Goal: Task Accomplishment & Management: Manage account settings

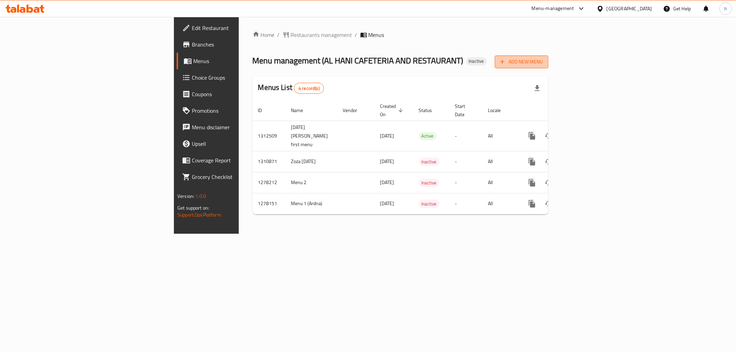
click at [548, 68] on button "Add New Menu" at bounding box center [521, 62] width 53 height 13
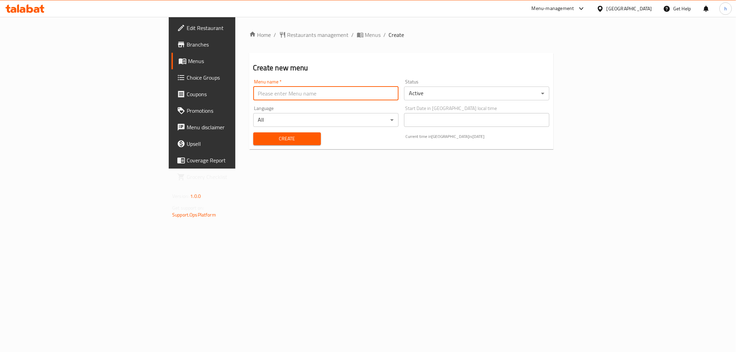
click at [253, 99] on input "text" at bounding box center [325, 94] width 145 height 14
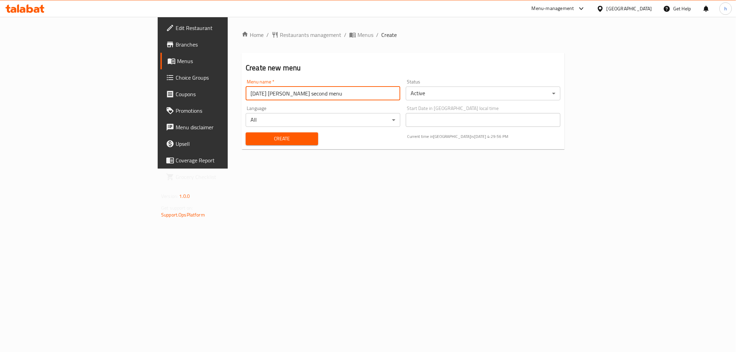
type input "[DATE] [PERSON_NAME] second menu"
click at [251, 137] on span "Create" at bounding box center [281, 139] width 61 height 9
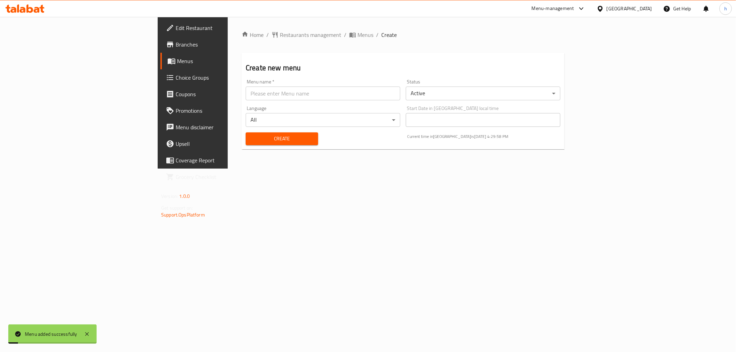
click at [177, 62] on span "Menus" at bounding box center [226, 61] width 98 height 8
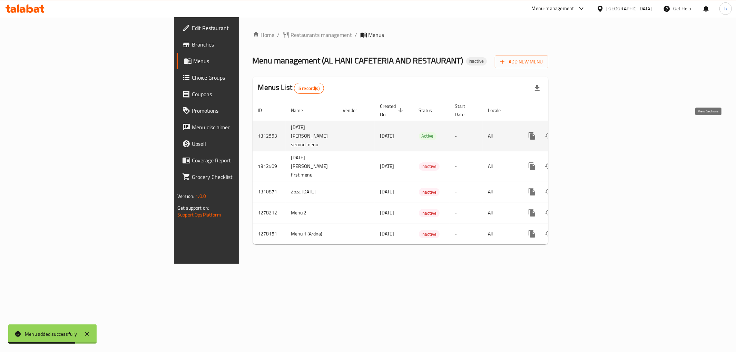
click at [590, 128] on link "enhanced table" at bounding box center [582, 136] width 17 height 17
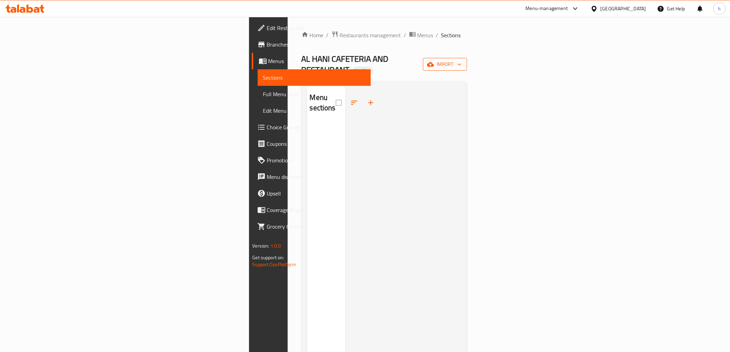
click at [462, 60] on span "import" at bounding box center [445, 64] width 33 height 9
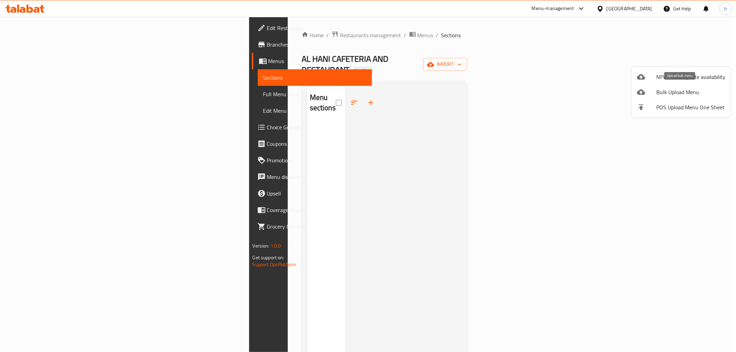
click at [667, 91] on span "Bulk Upload Menu" at bounding box center [690, 92] width 69 height 8
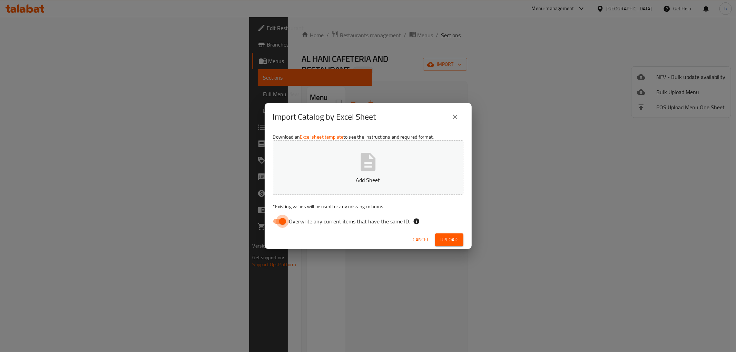
click at [280, 224] on input "Overwrite any current items that have the same ID." at bounding box center [282, 221] width 39 height 13
checkbox input "false"
click at [381, 169] on button "Add Sheet" at bounding box center [368, 167] width 191 height 55
click at [450, 240] on span "Upload" at bounding box center [449, 240] width 17 height 9
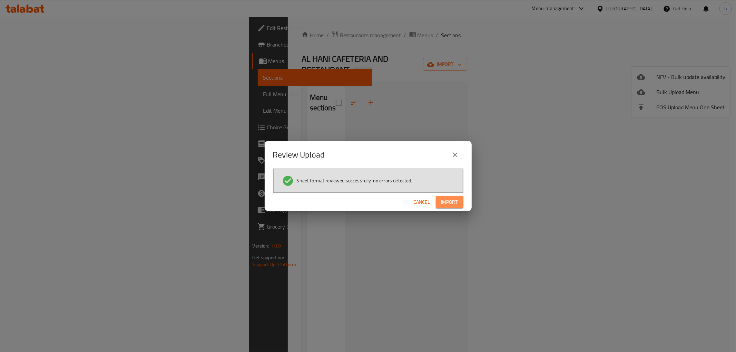
click at [455, 197] on button "Import" at bounding box center [450, 202] width 28 height 13
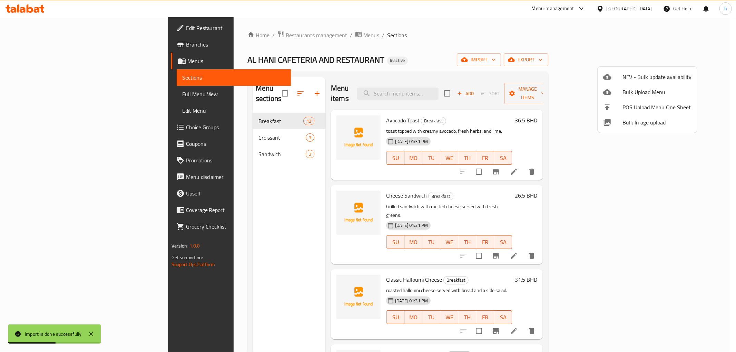
click at [361, 89] on div at bounding box center [368, 176] width 736 height 352
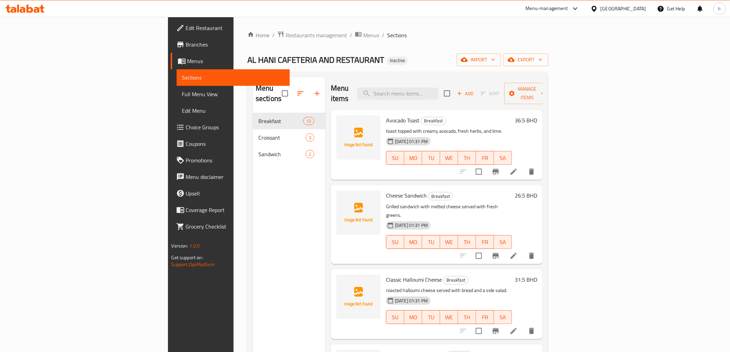
click at [253, 193] on div "Menu sections Breakfast 12 Croissant 3 Sandwich 2" at bounding box center [289, 253] width 72 height 352
click at [512, 127] on p "toast topped with creamy avocado, fresh herbs, and lime." at bounding box center [449, 131] width 126 height 9
click at [182, 94] on span "Full Menu View" at bounding box center [233, 94] width 102 height 8
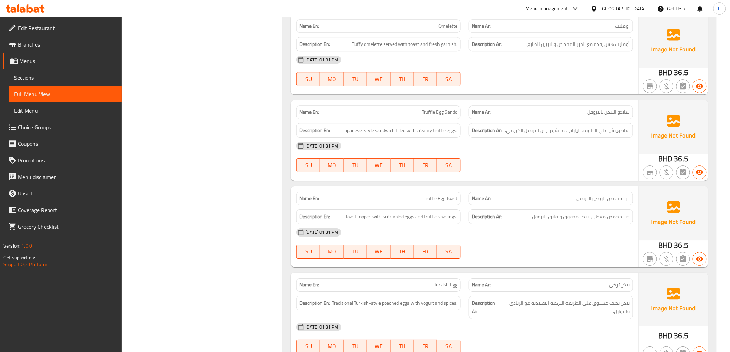
scroll to position [843, 0]
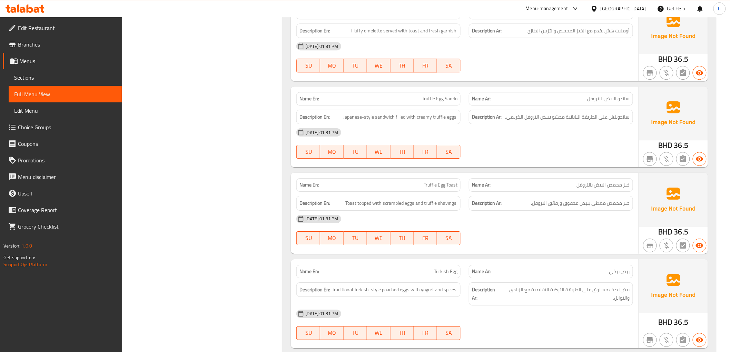
click at [33, 81] on span "Sections" at bounding box center [65, 78] width 102 height 8
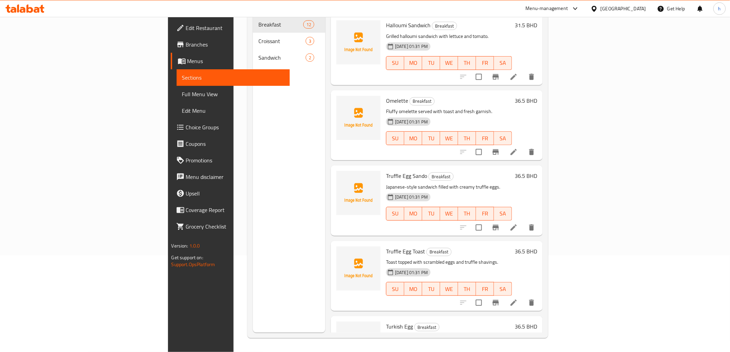
scroll to position [569, 0]
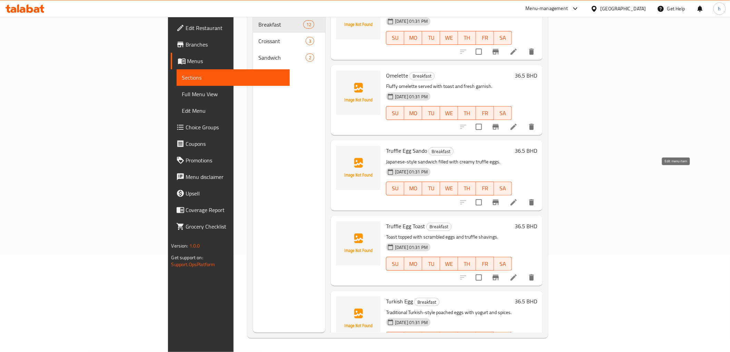
click at [517, 199] on icon at bounding box center [514, 202] width 6 height 6
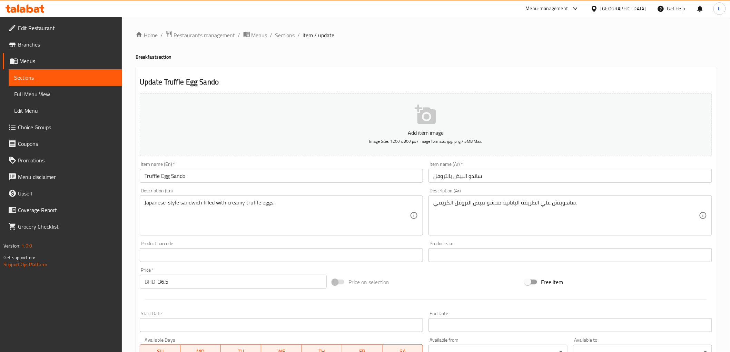
click at [213, 179] on input "Truffle Egg Sando" at bounding box center [282, 176] width 284 height 14
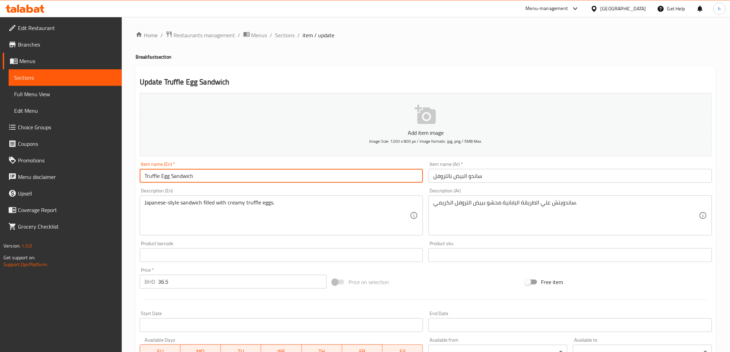
type input "Truffle Egg Sandwich"
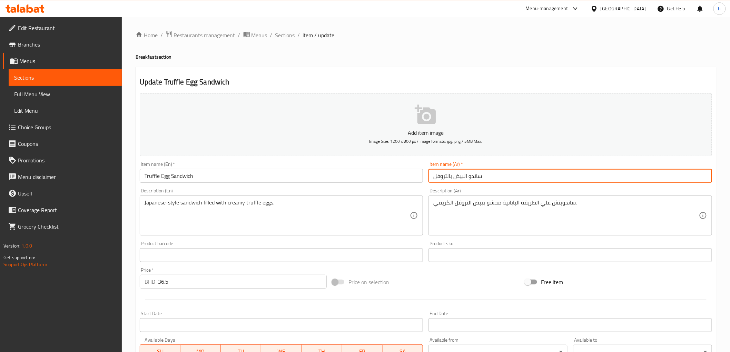
click at [470, 174] on input "ساندو البيض بالتروفل" at bounding box center [571, 176] width 284 height 14
type input "ساندويتش البيض بالتروفل"
click at [380, 173] on input "Truffle Egg Sandwich" at bounding box center [282, 176] width 284 height 14
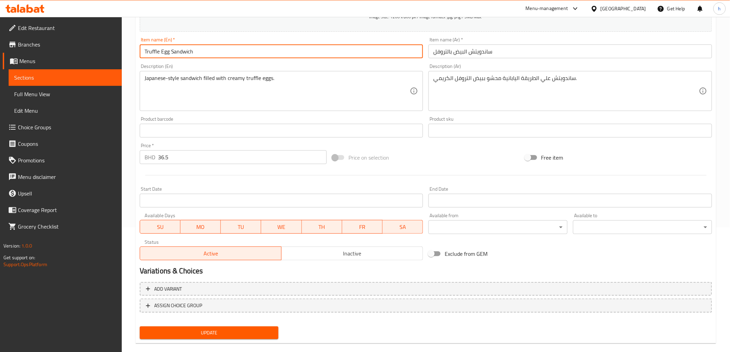
scroll to position [134, 0]
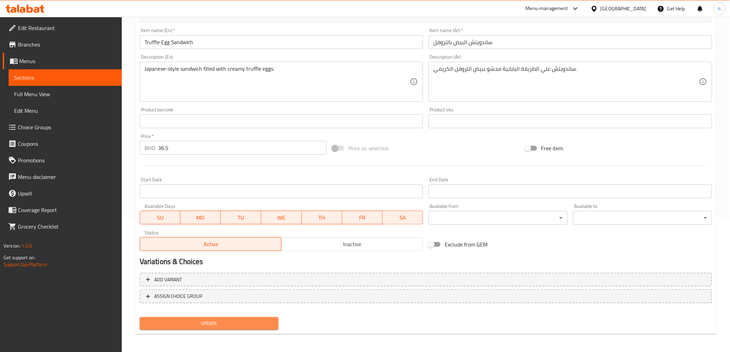
click at [214, 322] on span "Update" at bounding box center [209, 324] width 128 height 9
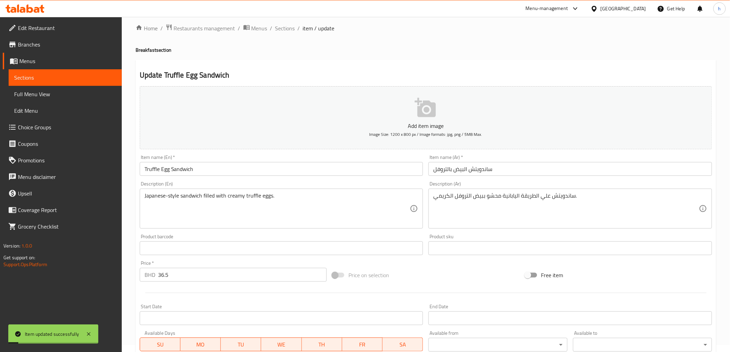
scroll to position [0, 0]
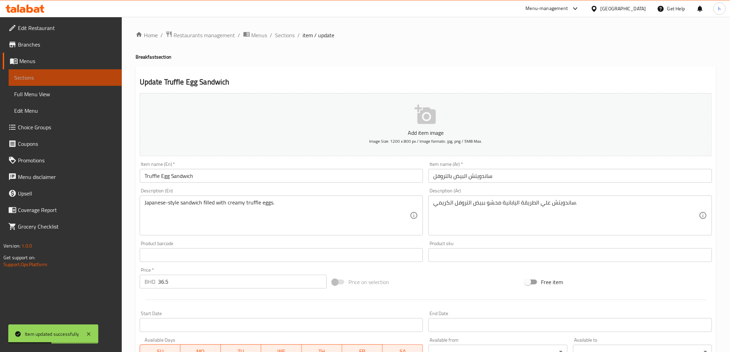
click at [31, 74] on span "Sections" at bounding box center [65, 78] width 102 height 8
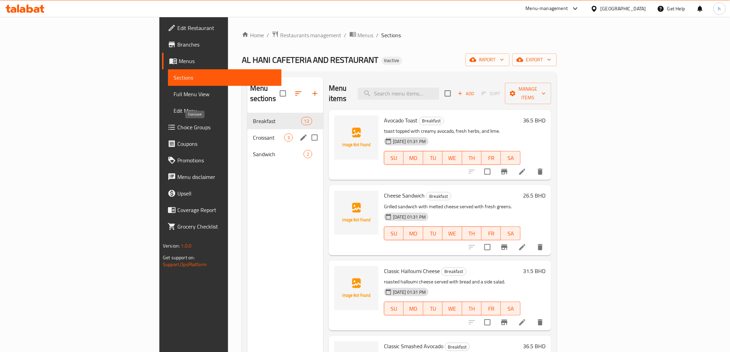
click at [253, 134] on span "Croissant" at bounding box center [268, 138] width 31 height 8
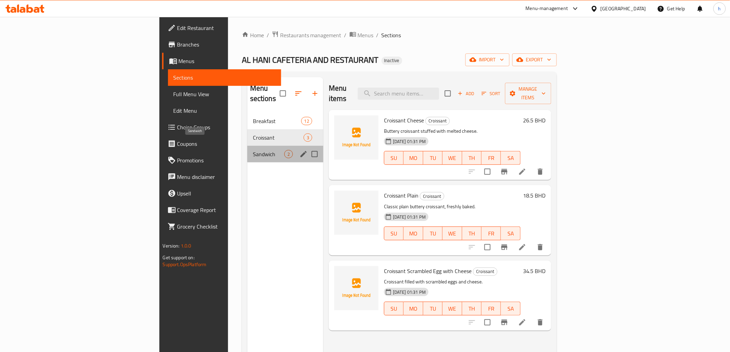
click at [253, 150] on span "Sandwich" at bounding box center [268, 154] width 31 height 8
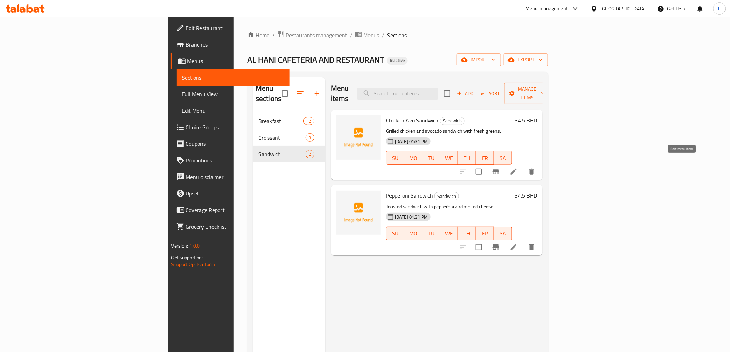
click at [518, 168] on icon at bounding box center [514, 172] width 8 height 8
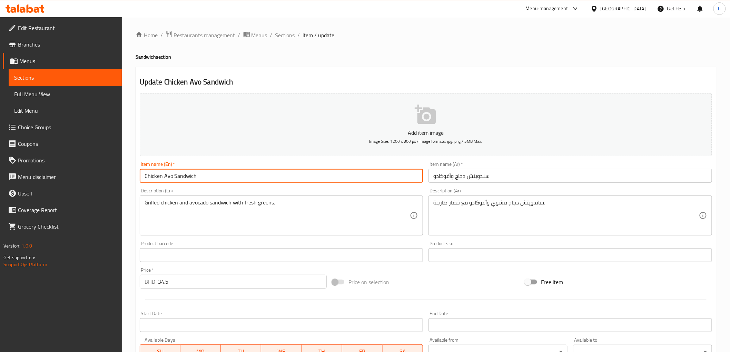
click at [172, 177] on input "Chicken Avo Sandwich" at bounding box center [282, 176] width 284 height 14
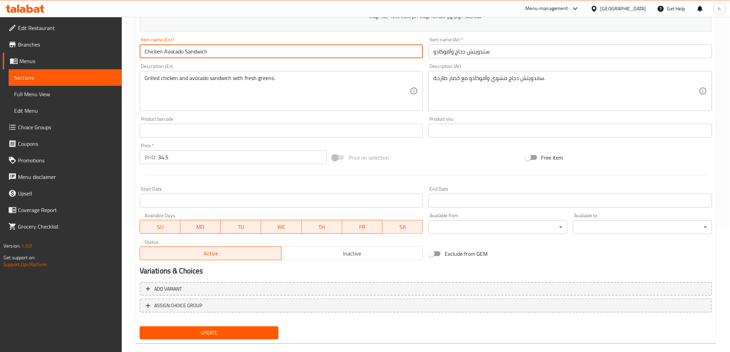
scroll to position [134, 0]
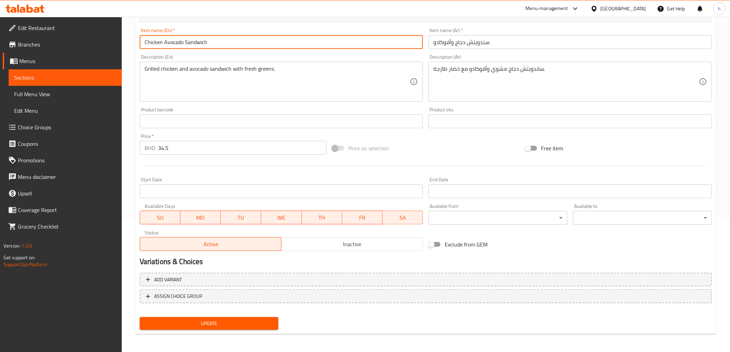
type input "Chicken Avocado Sandwich"
click at [236, 323] on span "Update" at bounding box center [209, 324] width 128 height 9
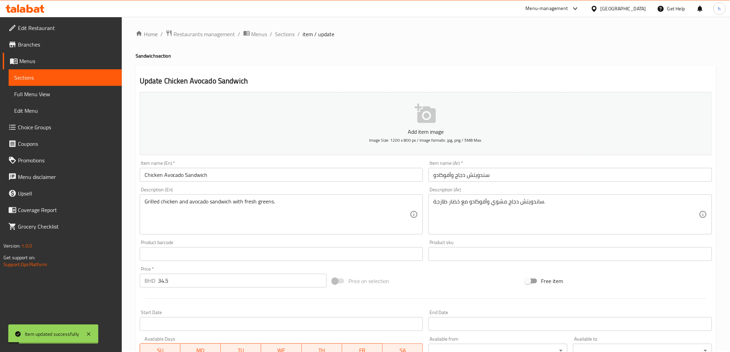
scroll to position [0, 0]
click at [30, 74] on span "Sections" at bounding box center [65, 78] width 102 height 8
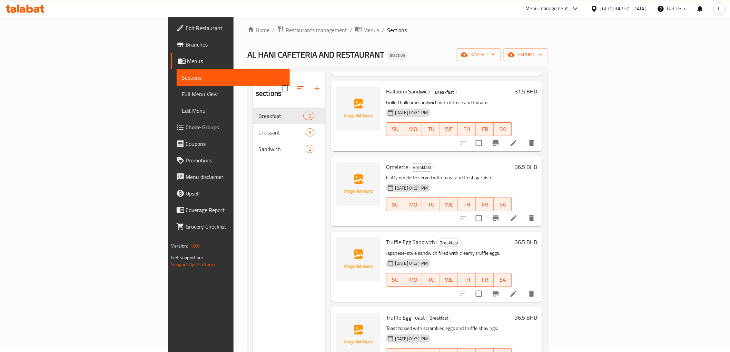
scroll to position [77, 0]
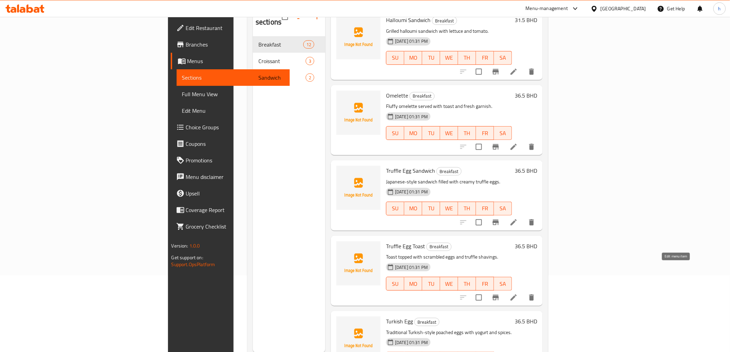
click at [518, 294] on icon at bounding box center [514, 298] width 8 height 8
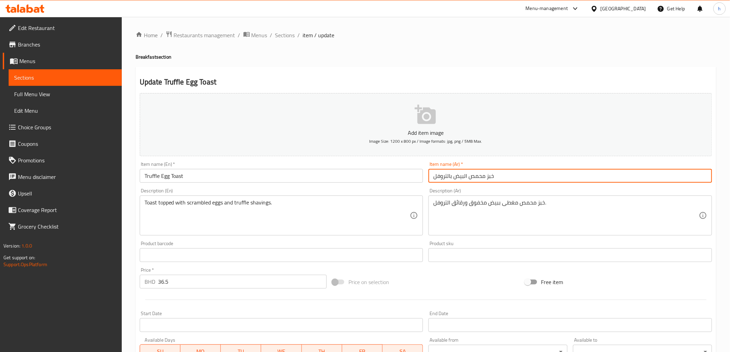
click at [465, 176] on input "خبز محمص البيض بالتروفل" at bounding box center [571, 176] width 284 height 14
type input "خبز محمص بيض تروفل"
click at [395, 174] on input "Truffle Egg Toast" at bounding box center [282, 176] width 284 height 14
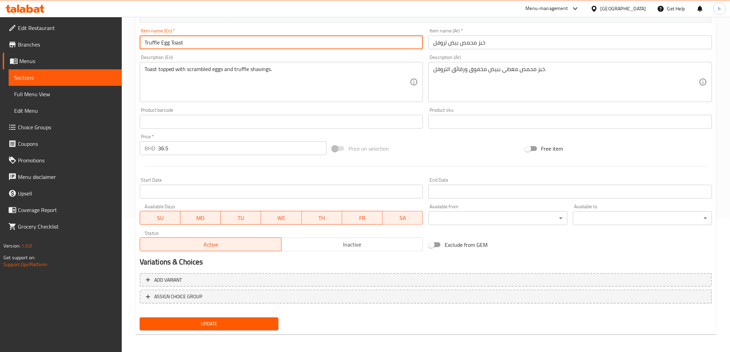
scroll to position [134, 0]
click at [227, 321] on span "Update" at bounding box center [209, 324] width 128 height 9
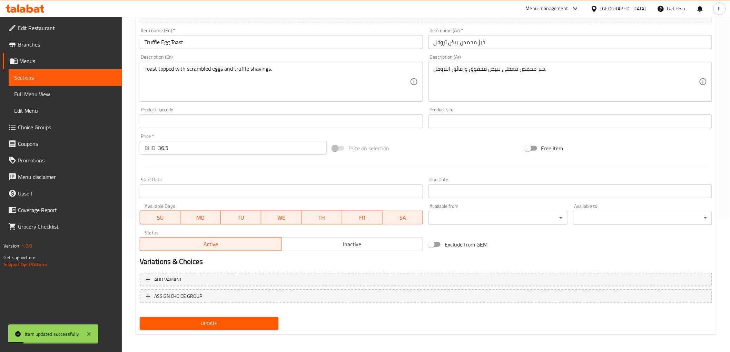
click at [50, 80] on span "Sections" at bounding box center [65, 78] width 102 height 8
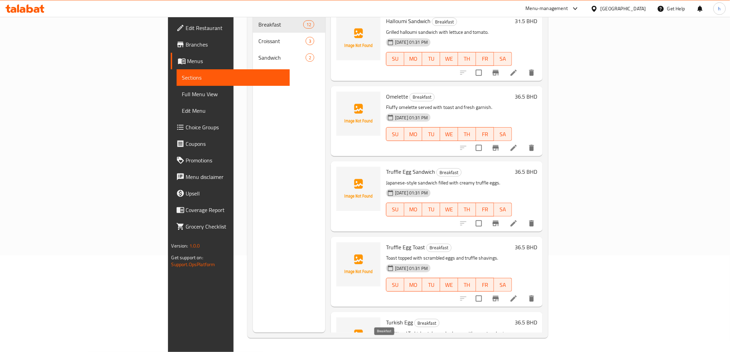
scroll to position [492, 0]
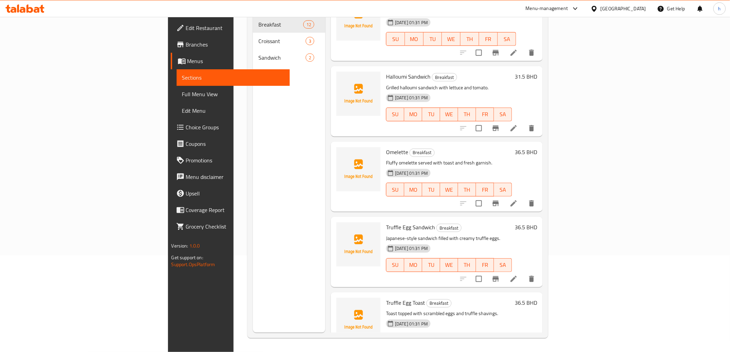
click at [518, 275] on icon at bounding box center [514, 279] width 8 height 8
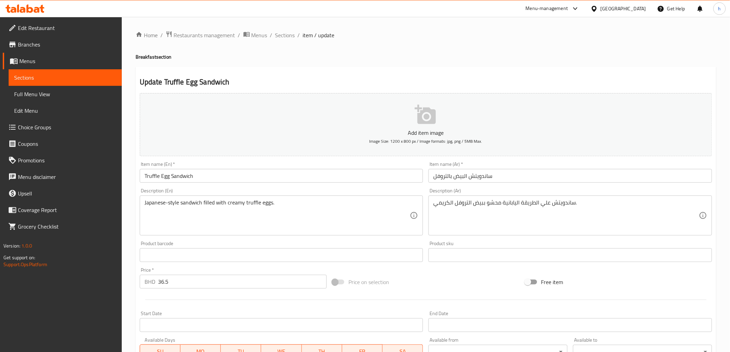
click at [465, 176] on input "ساندويتش البيض بالتروفل" at bounding box center [571, 176] width 284 height 14
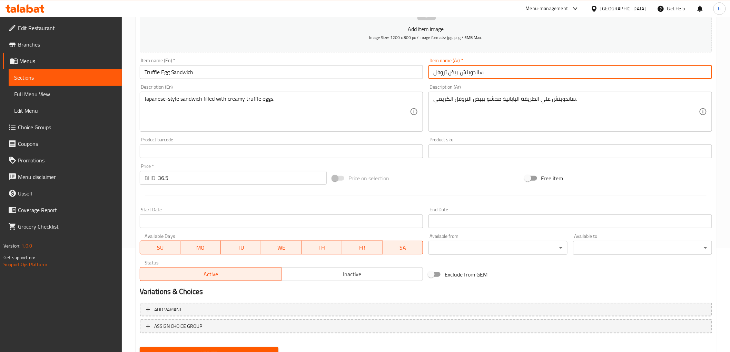
scroll to position [134, 0]
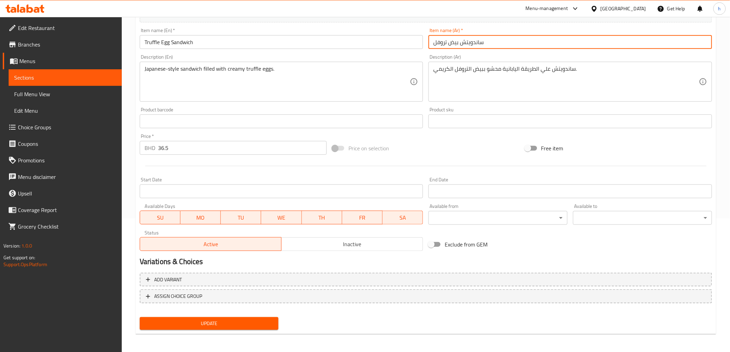
type input "ساندويتش بيض تروفل"
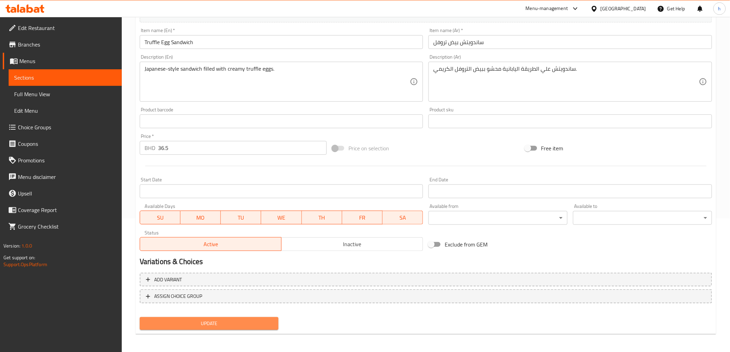
click at [243, 323] on span "Update" at bounding box center [209, 324] width 128 height 9
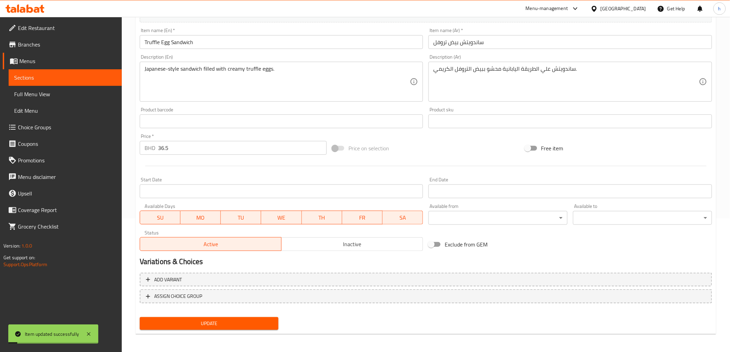
click at [46, 81] on span "Sections" at bounding box center [65, 78] width 102 height 8
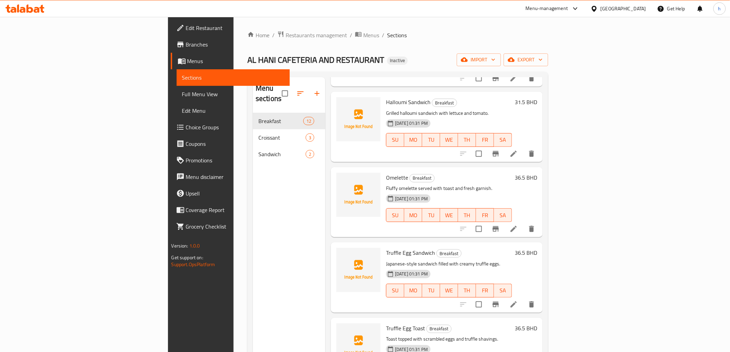
scroll to position [569, 0]
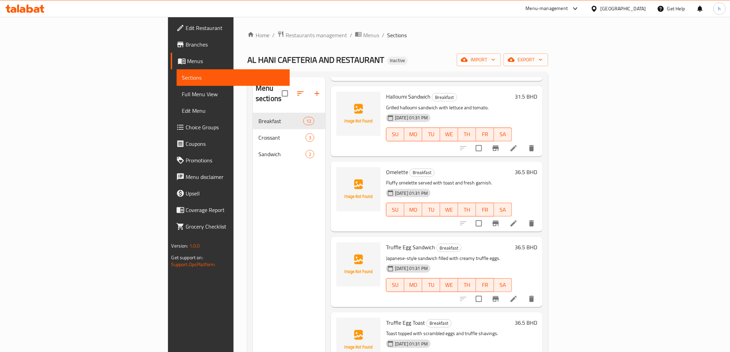
drag, startPoint x: 63, startPoint y: 94, endPoint x: 78, endPoint y: 112, distance: 23.8
click at [182, 94] on span "Full Menu View" at bounding box center [233, 94] width 102 height 8
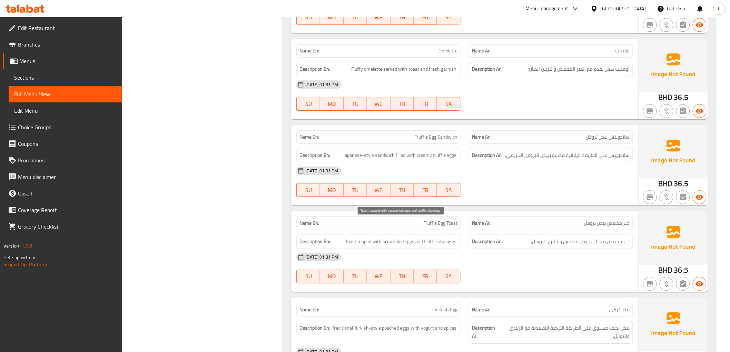
scroll to position [767, 0]
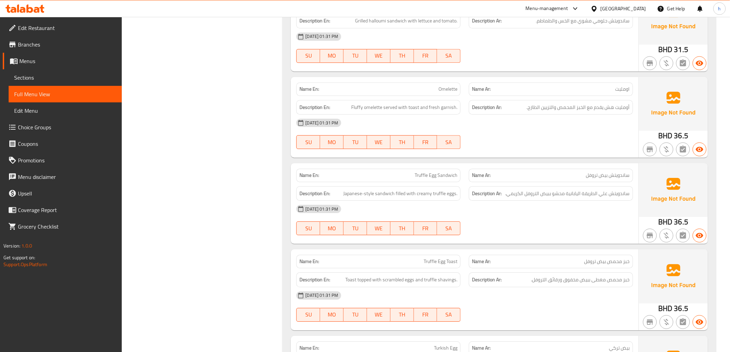
click at [488, 201] on div "[DATE] 01:31 PM" at bounding box center [464, 209] width 345 height 17
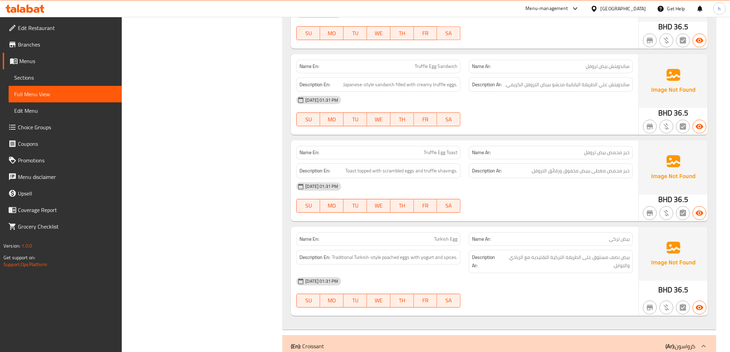
scroll to position [882, 0]
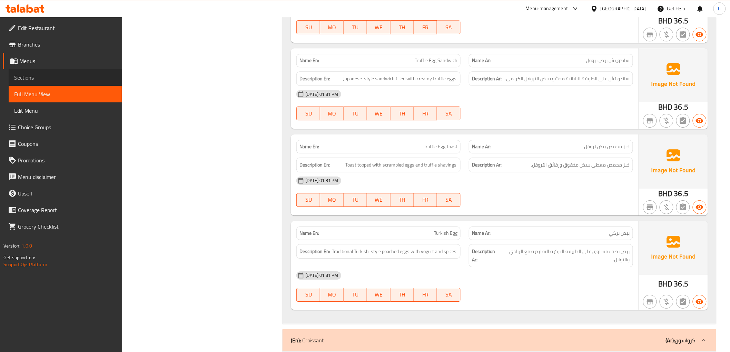
click at [30, 78] on span "Sections" at bounding box center [65, 78] width 102 height 8
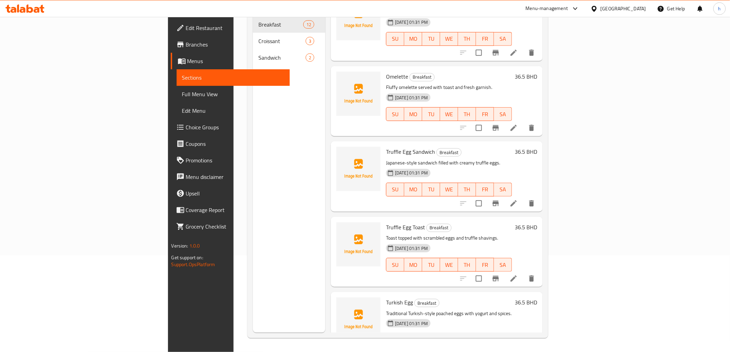
scroll to position [569, 0]
click at [524, 272] on li at bounding box center [513, 278] width 19 height 12
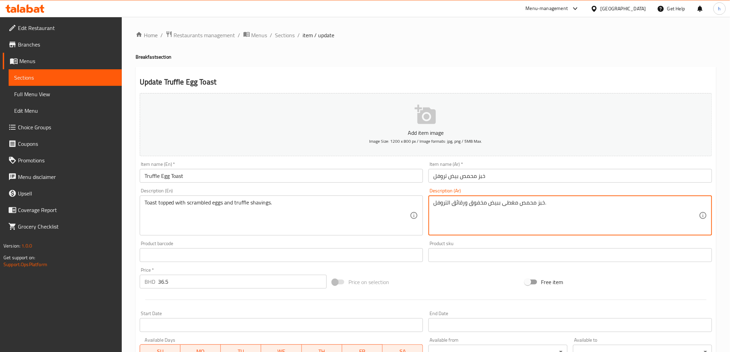
click at [434, 207] on textarea "خبز محمص مغطى ببيض مخفوق ورقائق التروفل." at bounding box center [566, 215] width 266 height 33
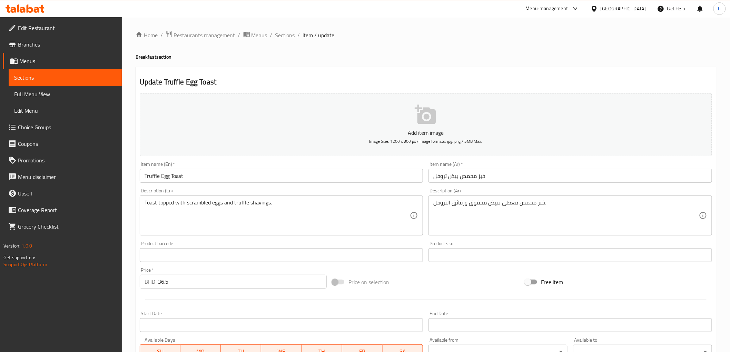
drag, startPoint x: 432, startPoint y: 207, endPoint x: 463, endPoint y: 205, distance: 30.5
click at [461, 207] on div "خبز محمص مغطى ببيض مخفوق ورقائق التروفل. Description (Ar)" at bounding box center [571, 216] width 284 height 40
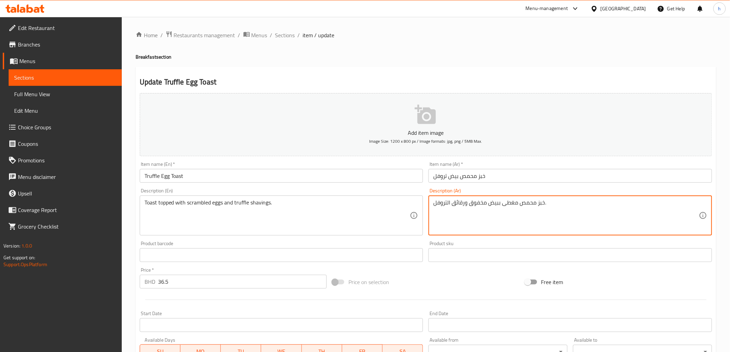
drag, startPoint x: 465, startPoint y: 203, endPoint x: 431, endPoint y: 205, distance: 33.5
click at [431, 205] on div "خبز محمص مغطى ببيض مخفوق ورقائق التروفل. Description (Ar)" at bounding box center [571, 216] width 284 height 40
click at [558, 206] on textarea "خبز محمص مغطى ببيض مخفوق وتروفل مبشورة." at bounding box center [566, 215] width 266 height 33
click at [435, 202] on textarea "خبز محمص مغطى ببيض مخفوق وتروفل مبشورة." at bounding box center [566, 215] width 266 height 33
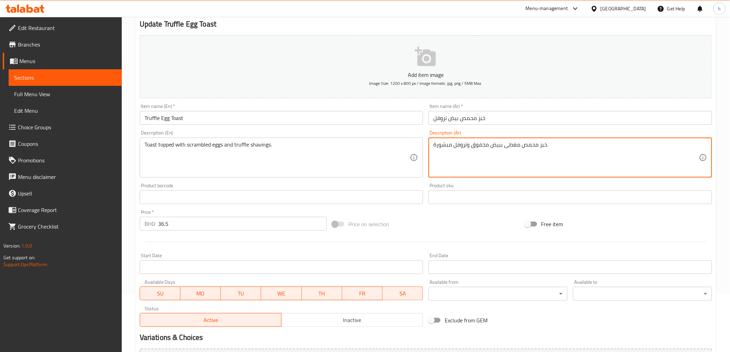
scroll to position [134, 0]
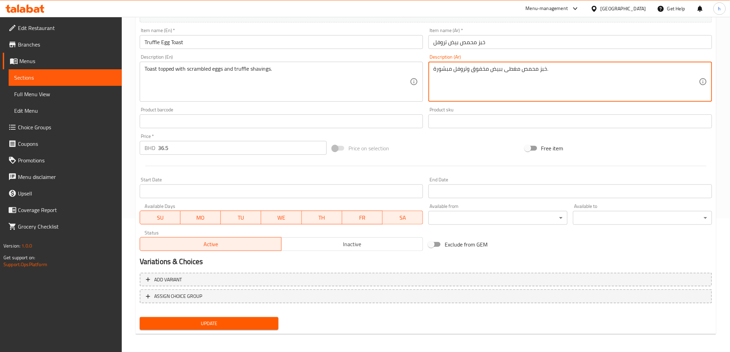
type textarea "خبز محمص مغطى ببيض مخفوق وتروفل مبشورة."
click at [230, 320] on span "Update" at bounding box center [209, 324] width 128 height 9
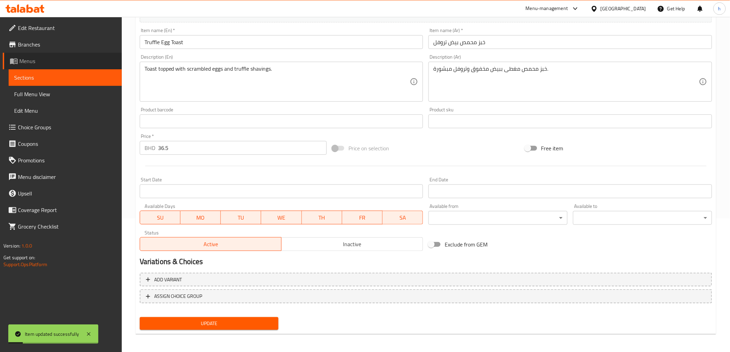
click at [24, 61] on span "Menus" at bounding box center [67, 61] width 97 height 8
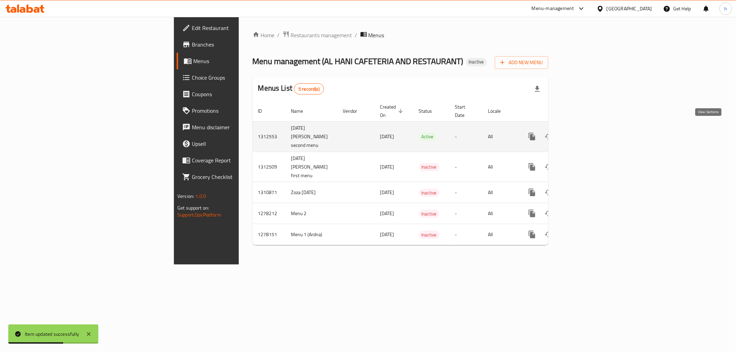
click at [586, 133] on icon "enhanced table" at bounding box center [582, 137] width 8 height 8
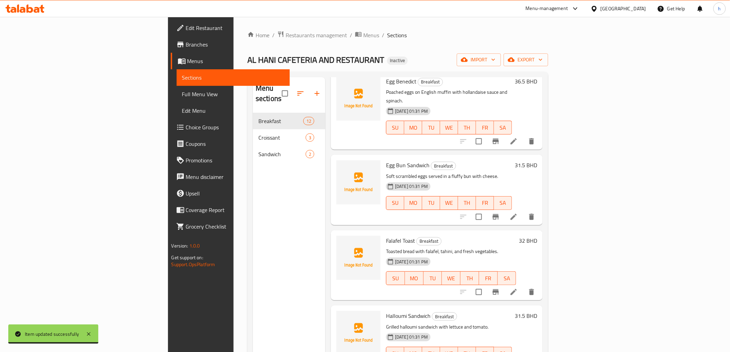
scroll to position [339, 0]
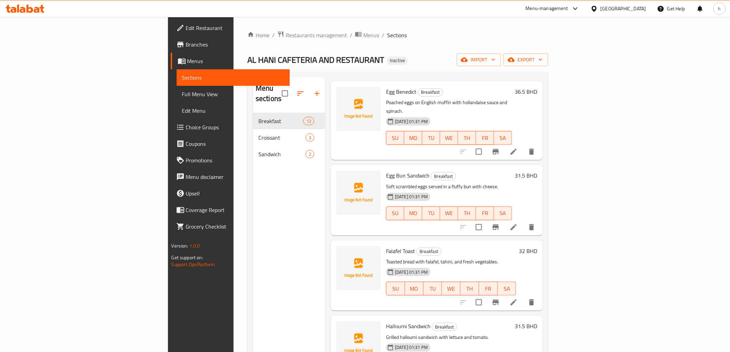
click at [524, 221] on li at bounding box center [513, 227] width 19 height 12
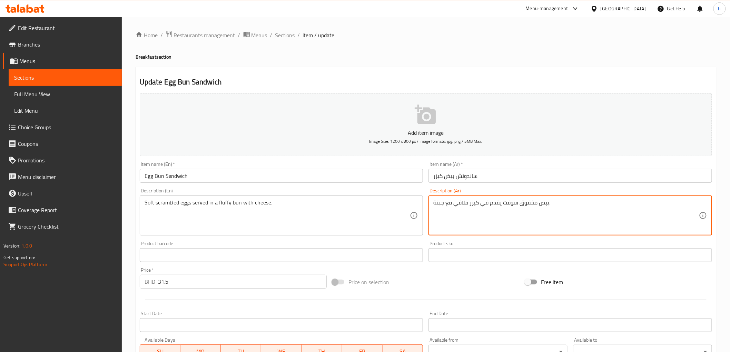
scroll to position [115, 0]
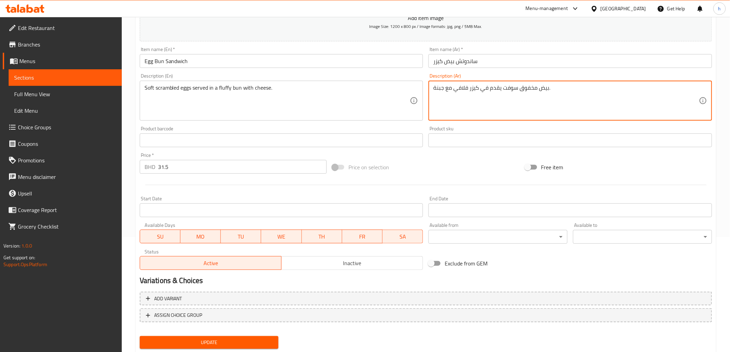
click at [434, 89] on textarea "بيض مخفوق سوفت يقدم في كيزر فلافي مع جبنة." at bounding box center [566, 101] width 266 height 33
type textarea "بيض مخفوق سوفت يقدم في كيزر فلافي مع جبنة."
click at [208, 339] on span "Update" at bounding box center [209, 343] width 128 height 9
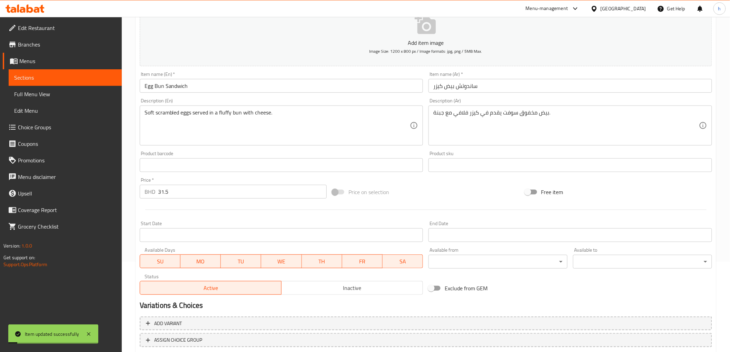
scroll to position [77, 0]
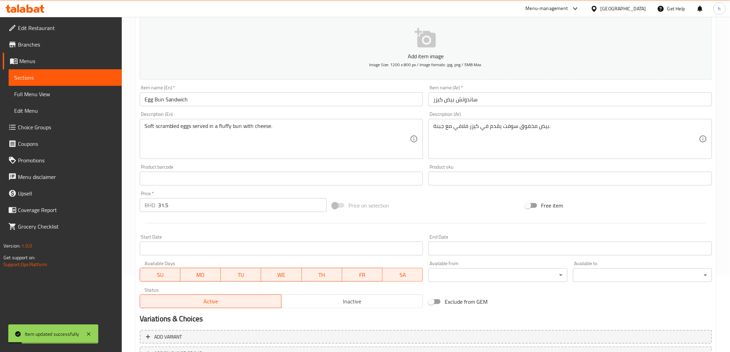
click at [49, 78] on span "Sections" at bounding box center [65, 78] width 102 height 8
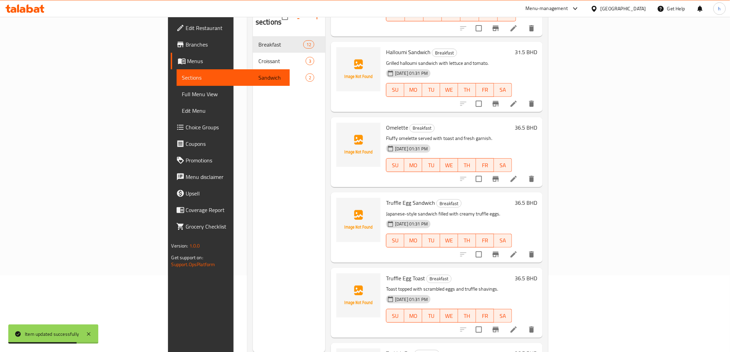
scroll to position [569, 0]
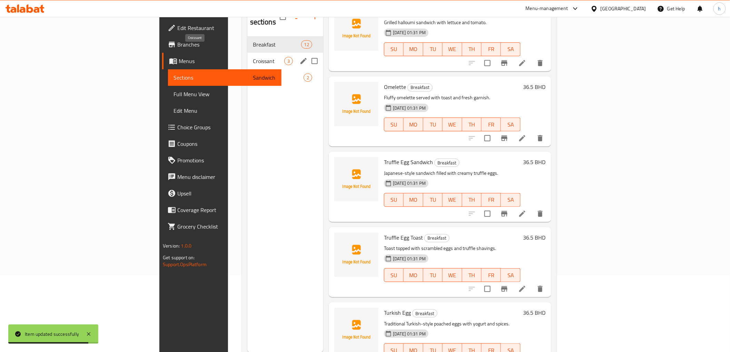
click at [253, 57] on span "Croissant" at bounding box center [268, 61] width 31 height 8
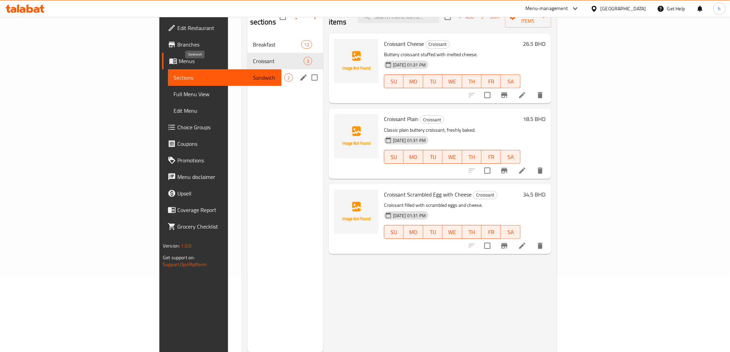
click at [253, 74] on span "Sandwich" at bounding box center [268, 78] width 31 height 8
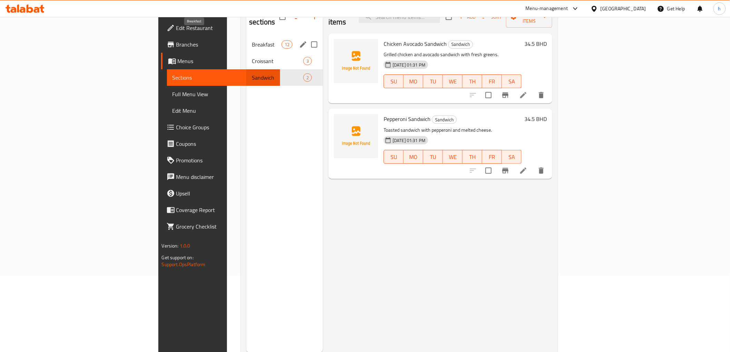
click at [252, 40] on span "Breakfast" at bounding box center [266, 44] width 29 height 8
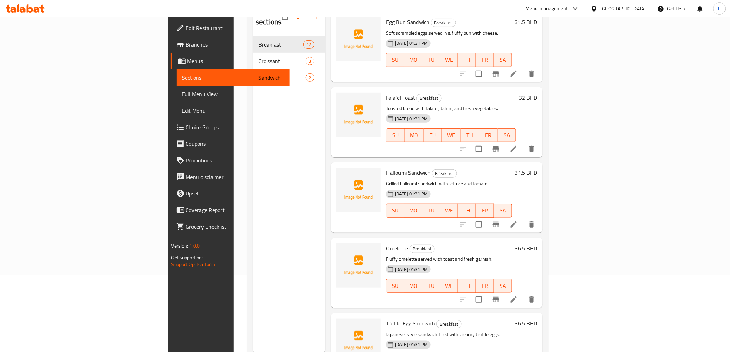
scroll to position [416, 0]
click at [518, 296] on icon at bounding box center [514, 300] width 8 height 8
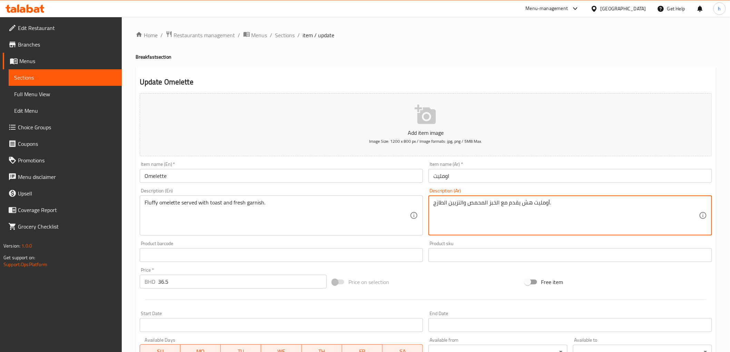
click at [525, 204] on textarea "أومليت هش يقدم مع الخبز المحمص والتزيين الطازج." at bounding box center [566, 215] width 266 height 33
click at [572, 211] on textarea "أومليت فلافي يقدم مع الخبز المحمص والتزيين الطازج." at bounding box center [566, 215] width 266 height 33
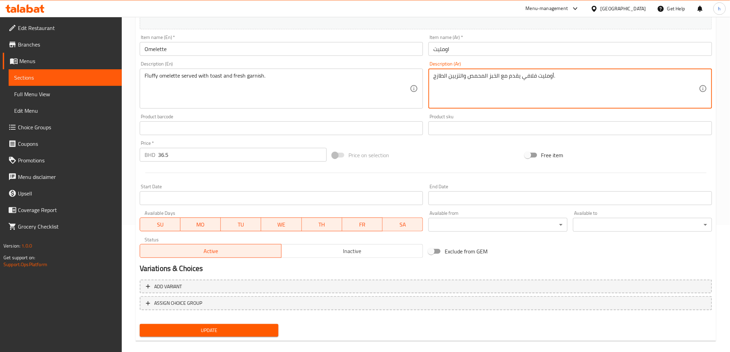
scroll to position [134, 0]
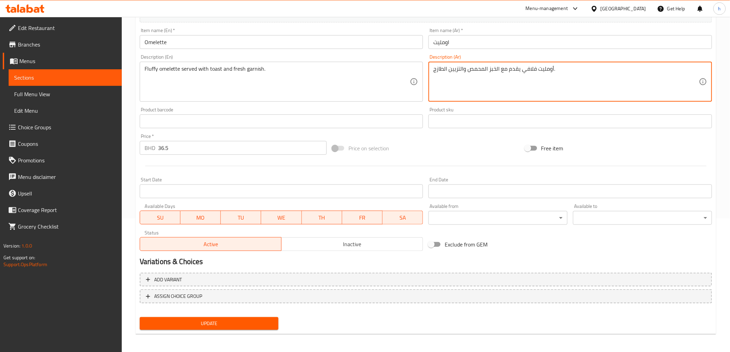
type textarea "أومليت فلافي يقدم مع الخبز المحمص والتزيين الطازج."
click at [223, 320] on span "Update" at bounding box center [209, 324] width 128 height 9
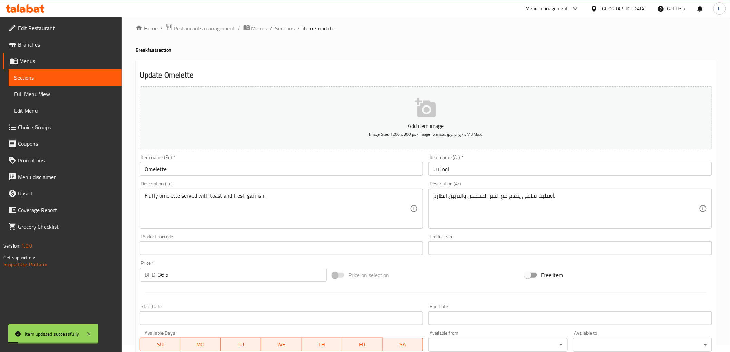
scroll to position [0, 0]
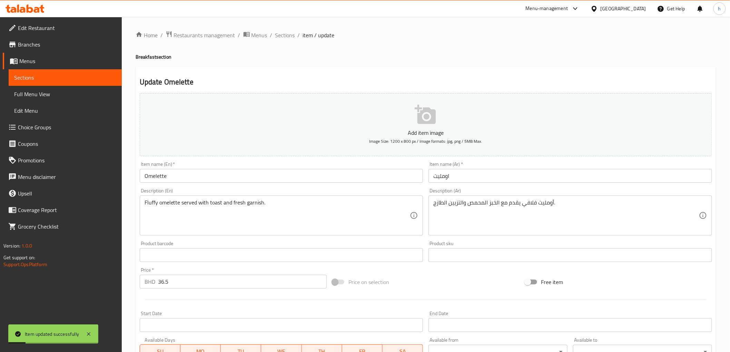
click at [49, 77] on span "Sections" at bounding box center [65, 78] width 102 height 8
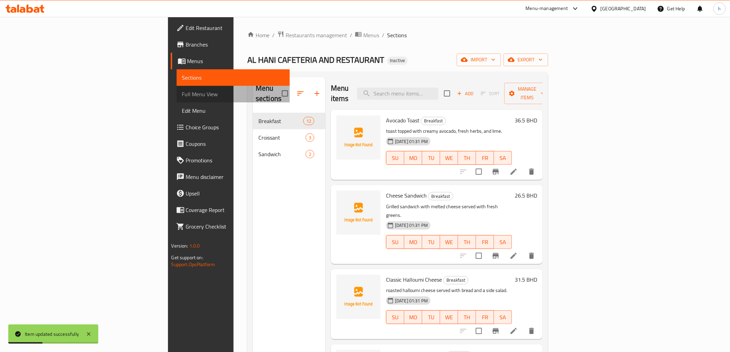
click at [182, 95] on span "Full Menu View" at bounding box center [233, 94] width 102 height 8
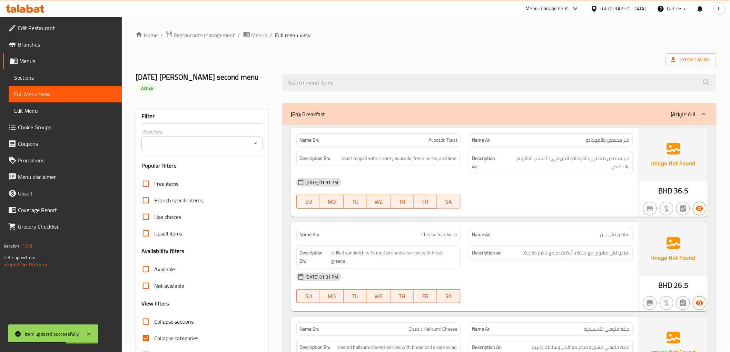
click at [161, 334] on span "Collapse categories" at bounding box center [176, 338] width 45 height 8
click at [154, 330] on input "Collapse categories" at bounding box center [146, 338] width 17 height 17
checkbox input "false"
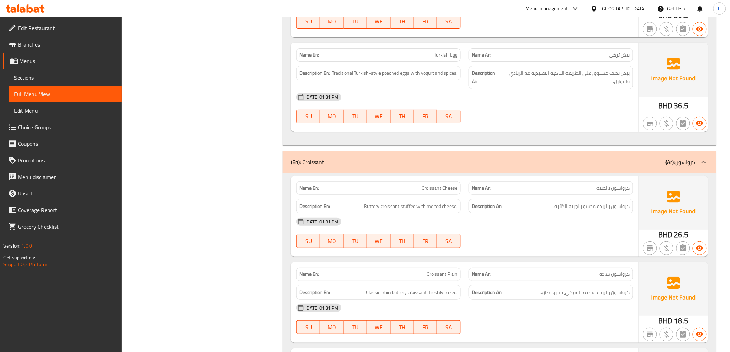
scroll to position [1074, 0]
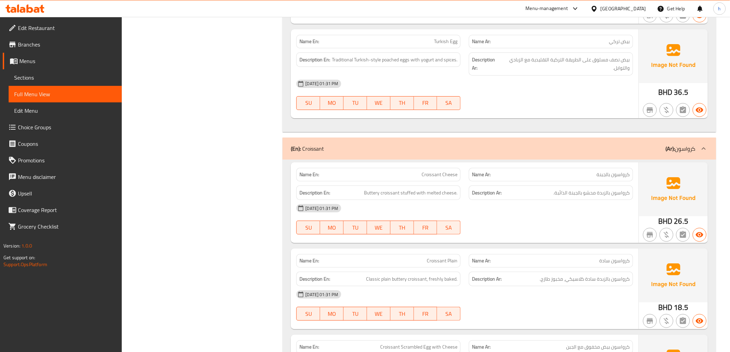
drag, startPoint x: 28, startPoint y: 77, endPoint x: 54, endPoint y: 87, distance: 28.0
click at [28, 77] on span "Sections" at bounding box center [65, 78] width 102 height 8
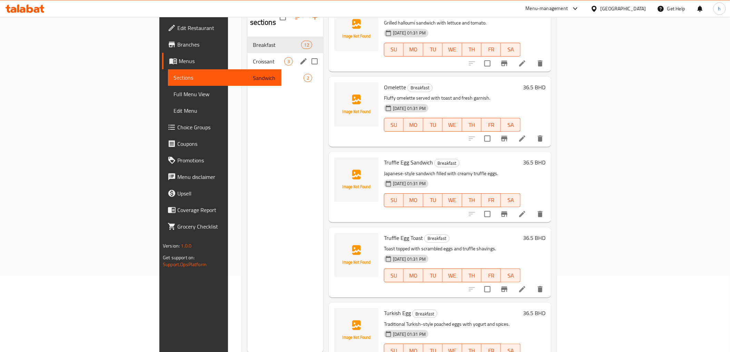
scroll to position [58, 0]
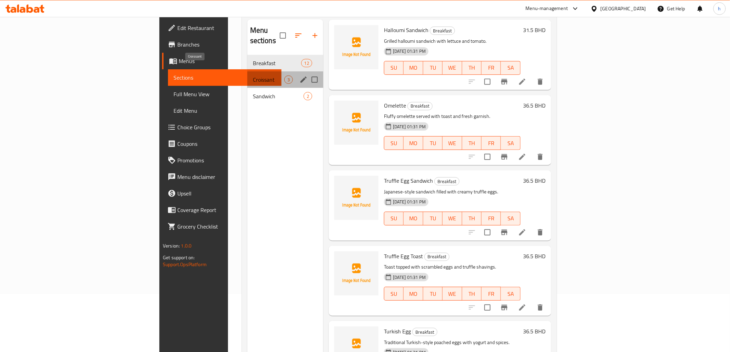
click at [253, 76] on span "Croissant" at bounding box center [268, 80] width 31 height 8
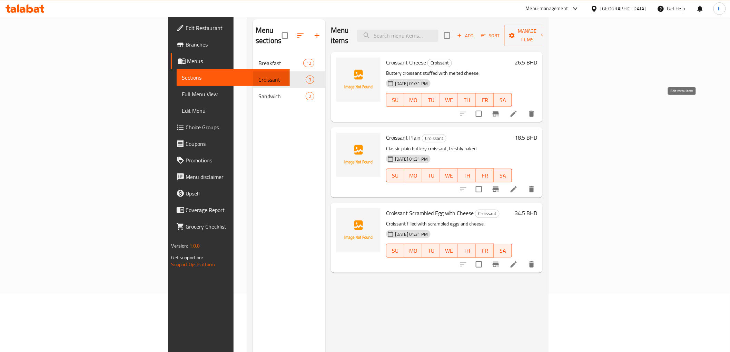
click at [518, 110] on icon at bounding box center [514, 114] width 8 height 8
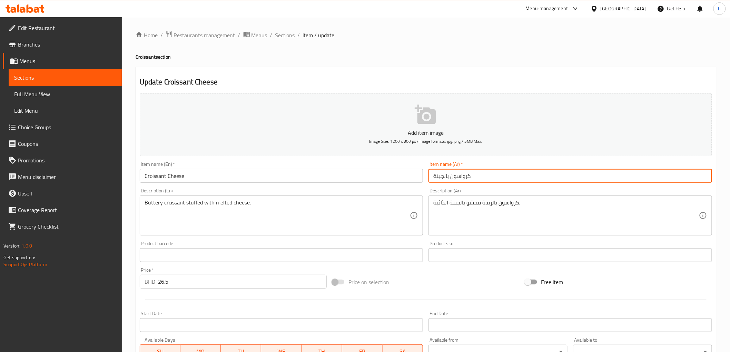
click at [444, 177] on input "كرواسون بالجبنة" at bounding box center [571, 176] width 284 height 14
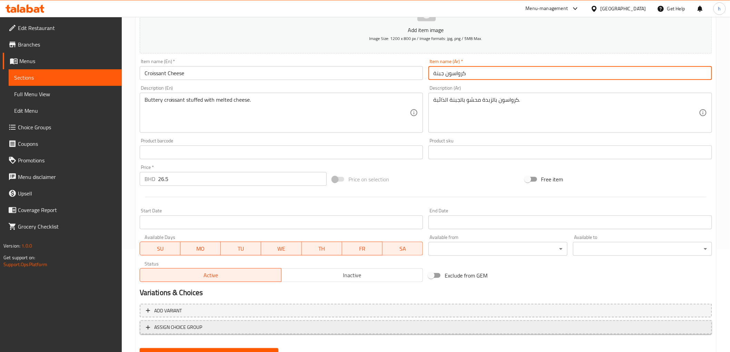
scroll to position [134, 0]
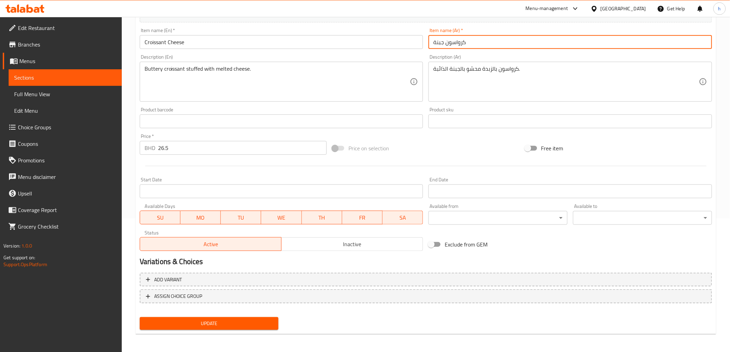
type input "كرواسون جبنة"
click at [220, 320] on span "Update" at bounding box center [209, 324] width 128 height 9
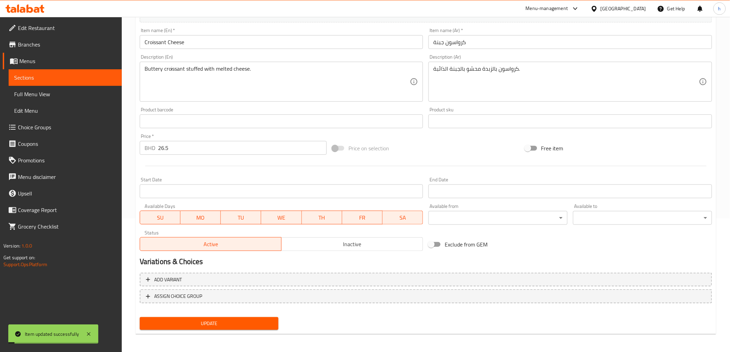
click at [39, 96] on span "Full Menu View" at bounding box center [65, 94] width 102 height 8
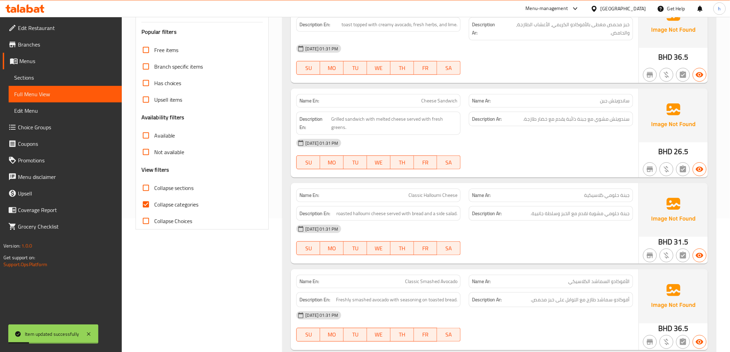
click at [178, 201] on span "Collapse categories" at bounding box center [176, 205] width 45 height 8
click at [154, 196] on input "Collapse categories" at bounding box center [146, 204] width 17 height 17
checkbox input "false"
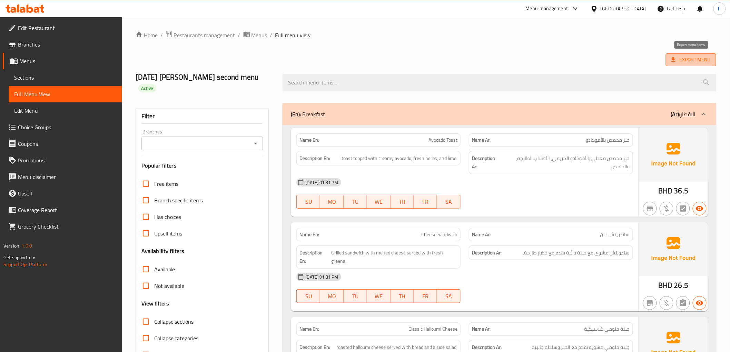
click at [672, 58] on icon at bounding box center [673, 59] width 7 height 7
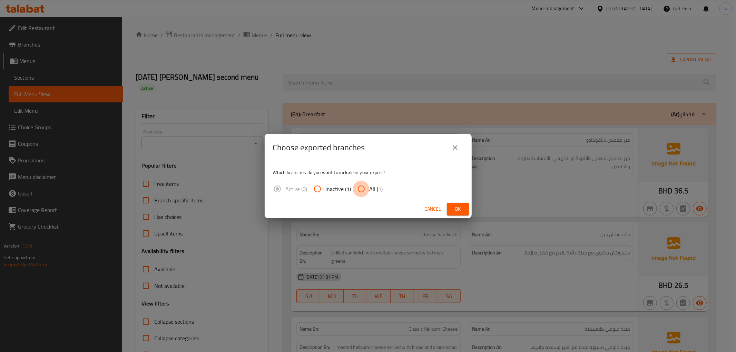
click at [363, 189] on input "All (1)" at bounding box center [361, 189] width 17 height 17
radio input "true"
click at [458, 205] on span "Ok" at bounding box center [457, 209] width 11 height 9
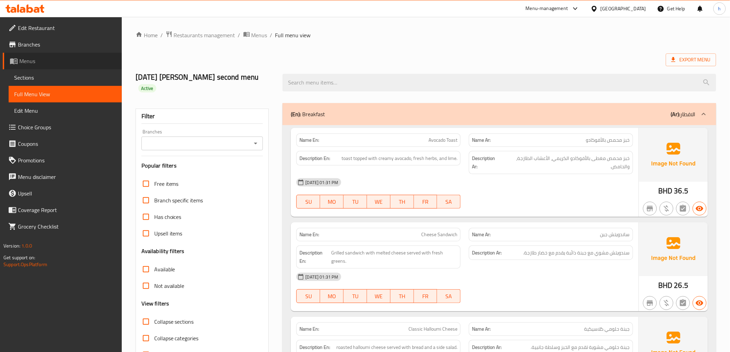
click at [35, 66] on link "Menus" at bounding box center [62, 61] width 119 height 17
